Goal: Task Accomplishment & Management: Complete application form

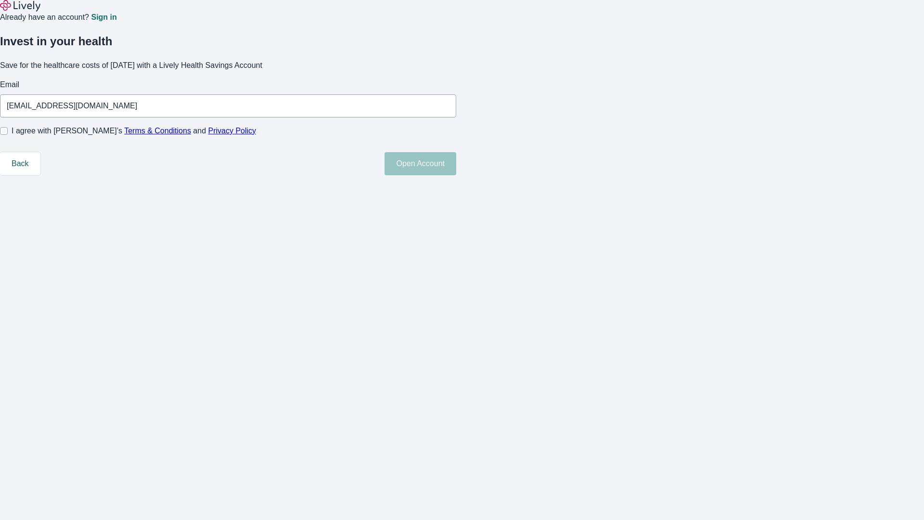
click at [8, 135] on input "I agree with Lively’s Terms & Conditions and Privacy Policy" at bounding box center [4, 131] width 8 height 8
checkbox input "true"
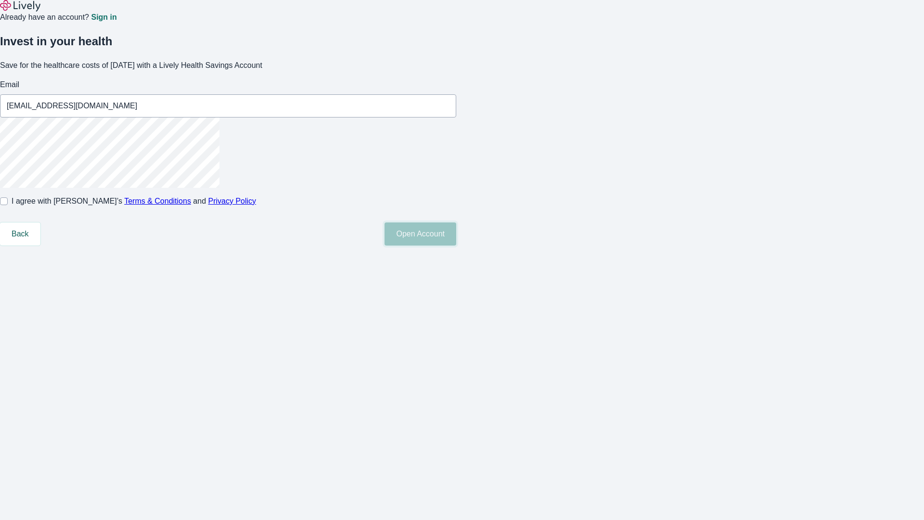
click at [456, 245] on button "Open Account" at bounding box center [421, 233] width 72 height 23
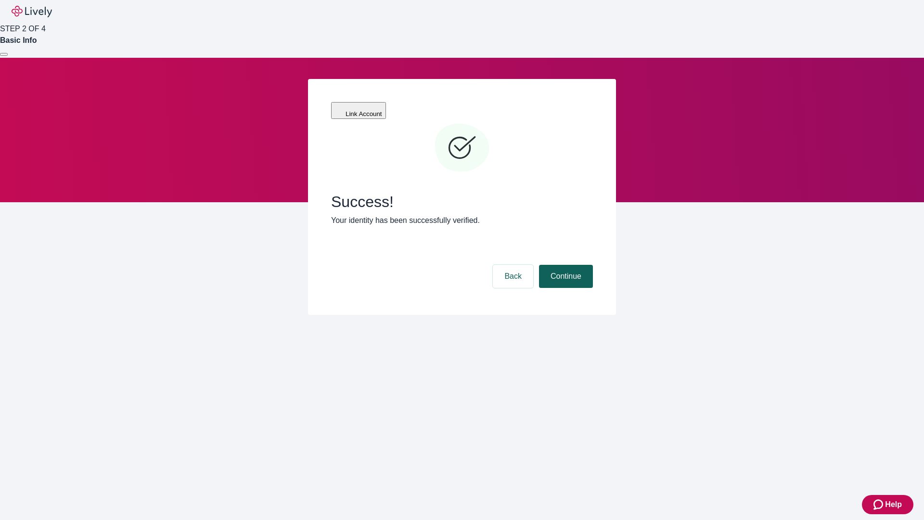
click at [565, 265] on button "Continue" at bounding box center [566, 276] width 54 height 23
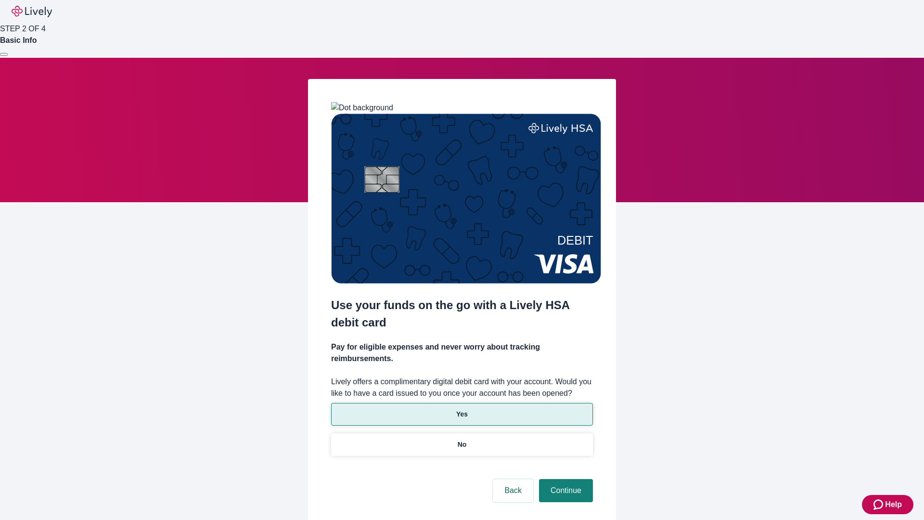
click at [462, 409] on p "Yes" at bounding box center [462, 414] width 12 height 10
click at [565, 479] on button "Continue" at bounding box center [566, 490] width 54 height 23
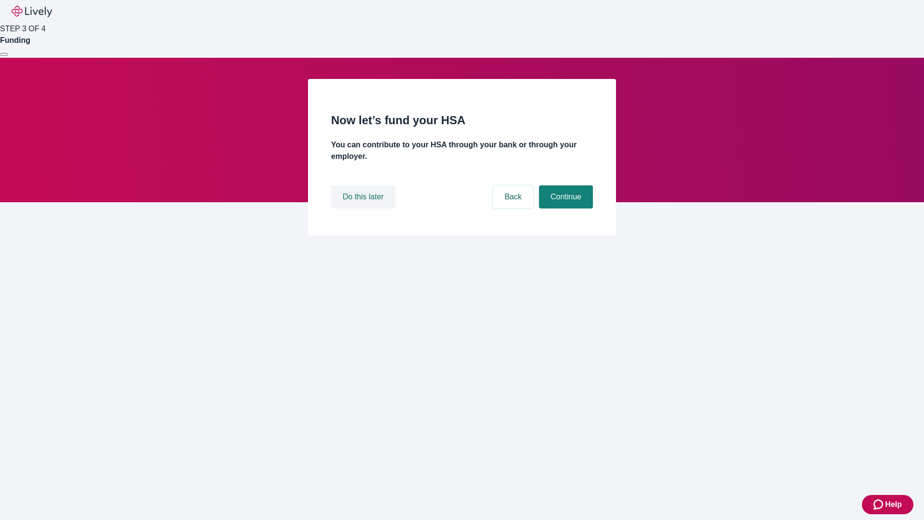
click at [364, 208] on button "Do this later" at bounding box center [363, 196] width 64 height 23
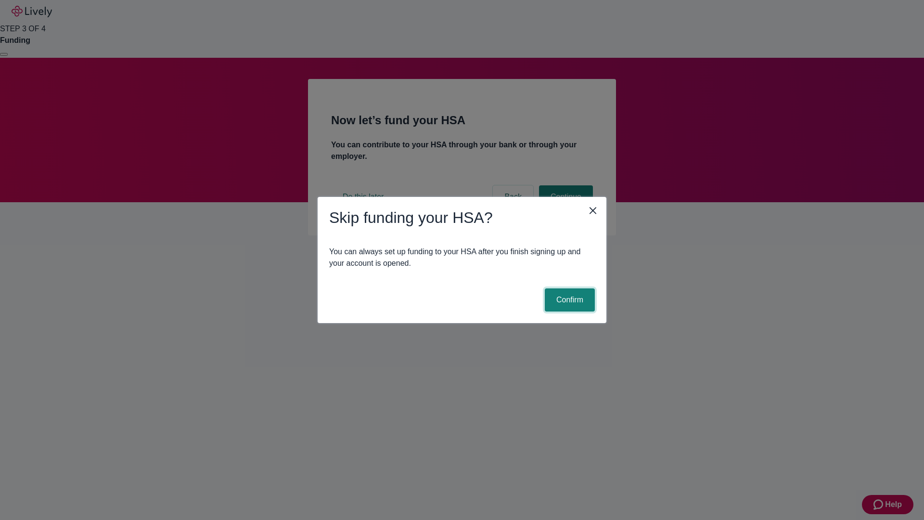
click at [568, 300] on button "Confirm" at bounding box center [570, 299] width 50 height 23
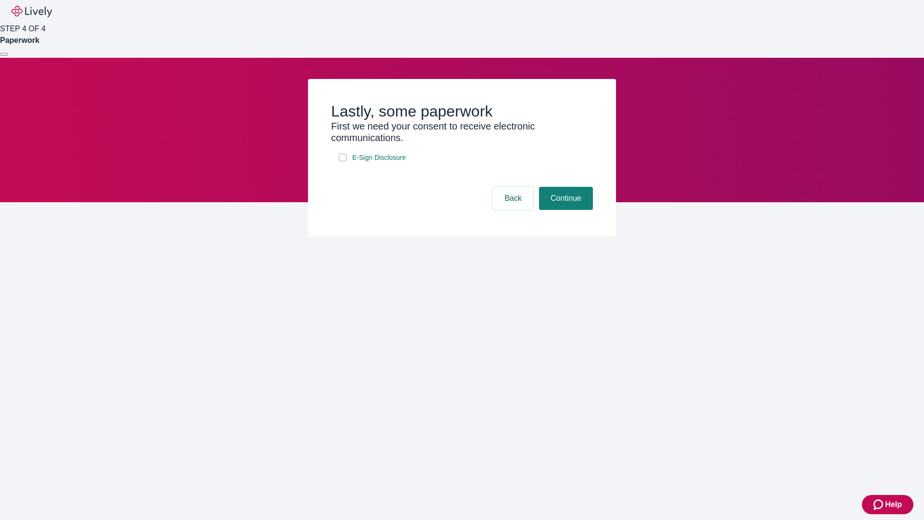
click at [343, 161] on input "E-Sign Disclosure" at bounding box center [343, 158] width 8 height 8
checkbox input "true"
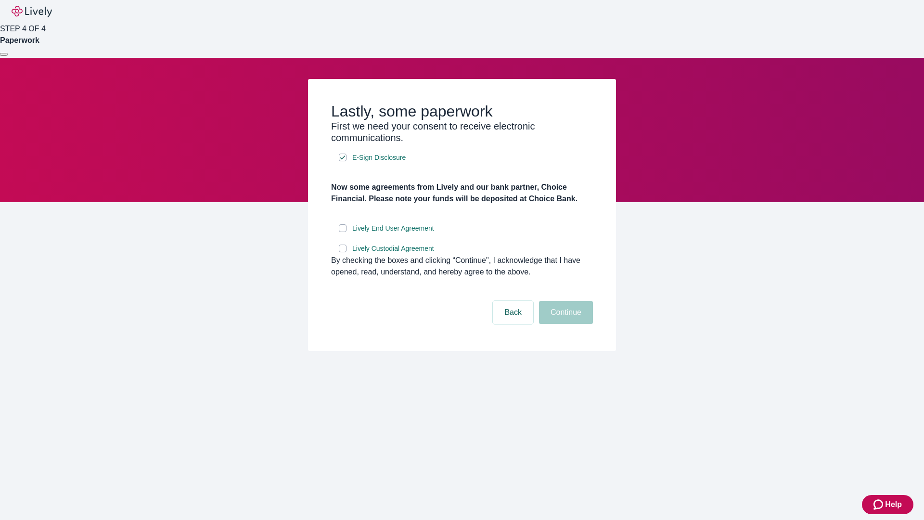
click at [343, 232] on input "Lively End User Agreement" at bounding box center [343, 228] width 8 height 8
checkbox input "true"
click at [343, 252] on input "Lively Custodial Agreement" at bounding box center [343, 248] width 8 height 8
checkbox input "true"
click at [565, 324] on button "Continue" at bounding box center [566, 312] width 54 height 23
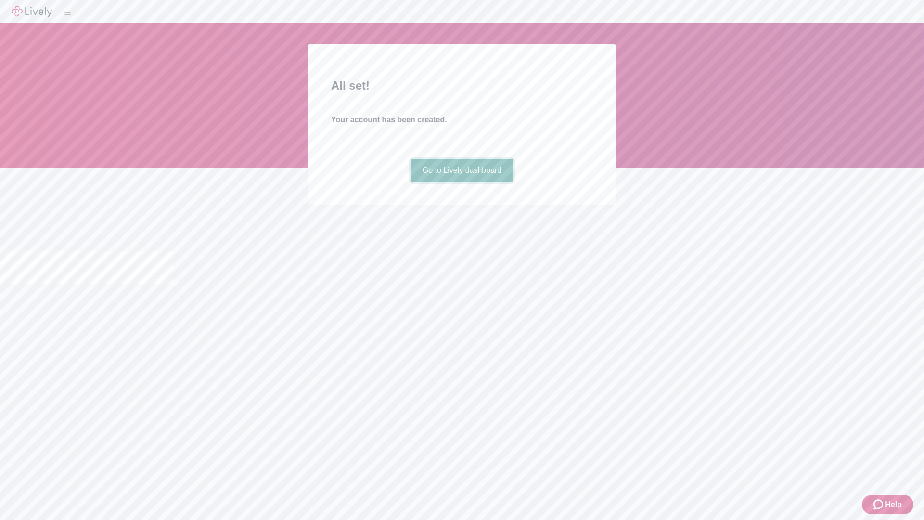
click at [462, 182] on link "Go to Lively dashboard" at bounding box center [462, 170] width 103 height 23
